Goal: Information Seeking & Learning: Learn about a topic

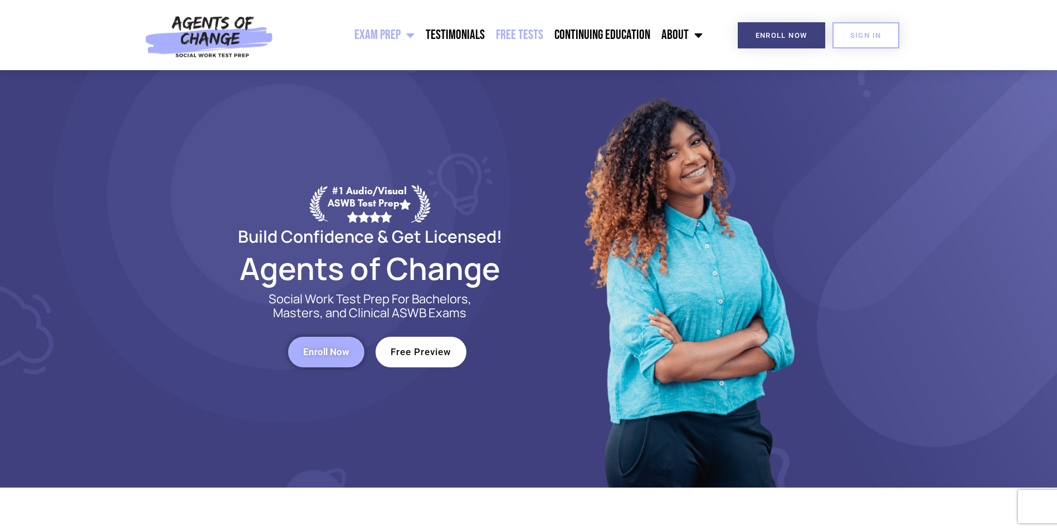
click at [544, 39] on link "Free Tests" at bounding box center [519, 35] width 58 height 28
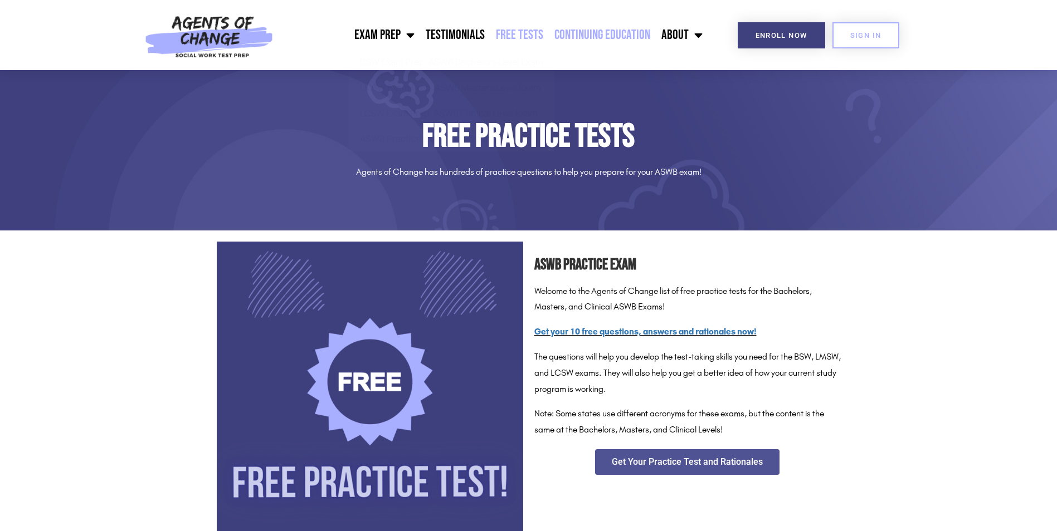
click at [617, 32] on link "Continuing Education" at bounding box center [602, 35] width 107 height 28
